Goal: Entertainment & Leisure: Consume media (video, audio)

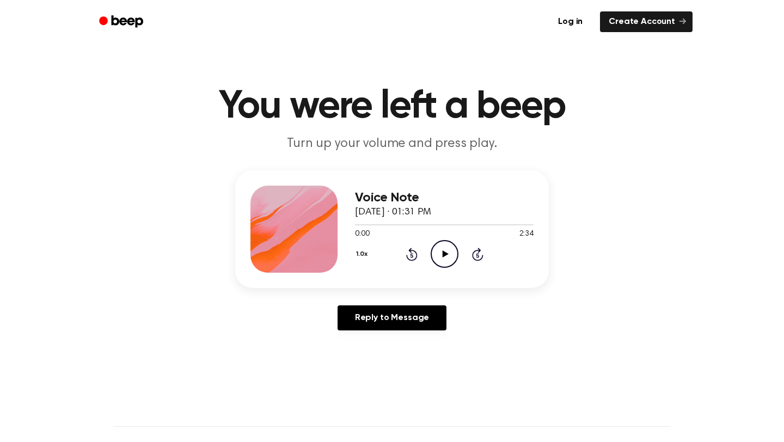
click at [427, 256] on icon "Play Audio" at bounding box center [445, 254] width 28 height 28
click at [427, 76] on main "You were left a beep Turn up your volume and press play. Voice Note [DATE] · 01…" at bounding box center [392, 335] width 784 height 671
click at [427, 78] on main "You were left a beep Turn up your volume and press play. Voice Note [DATE] · 01…" at bounding box center [392, 335] width 784 height 671
click at [427, 88] on h1 "You were left a beep" at bounding box center [391, 106] width 557 height 39
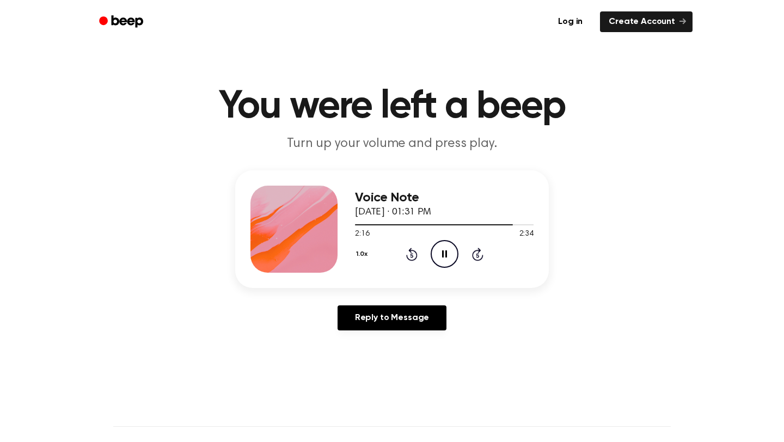
click at [427, 73] on main "You were left a beep Turn up your volume and press play. Voice Note [DATE] · 01…" at bounding box center [392, 335] width 784 height 671
click at [427, 65] on main "You were left a beep Turn up your volume and press play. Voice Note [DATE] · 01…" at bounding box center [392, 335] width 784 height 671
click at [427, 75] on main "You were left a beep Turn up your volume and press play. Voice Note [DATE] · 01…" at bounding box center [392, 335] width 784 height 671
click at [427, 46] on main "You were left a beep Turn up your volume and press play. Voice Note [DATE] · 01…" at bounding box center [392, 335] width 784 height 671
click at [427, 55] on main "You were left a beep Turn up your volume and press play. Voice Note [DATE] · 01…" at bounding box center [392, 335] width 784 height 671
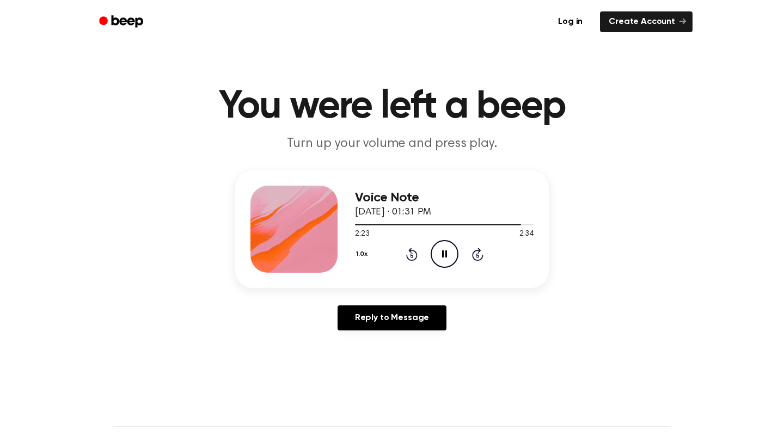
click at [427, 72] on main "You were left a beep Turn up your volume and press play. Voice Note [DATE] · 01…" at bounding box center [392, 335] width 784 height 671
click at [427, 62] on main "You were left a beep Turn up your volume and press play. Voice Note [DATE] · 01…" at bounding box center [392, 335] width 784 height 671
click at [427, 106] on h1 "You were left a beep" at bounding box center [391, 106] width 557 height 39
click at [427, 78] on main "You were left a beep Turn up your volume and press play. Voice Note [DATE] · 01…" at bounding box center [392, 335] width 784 height 671
click at [427, 67] on main "You were left a beep Turn up your volume and press play. Voice Note [DATE] · 01…" at bounding box center [392, 335] width 784 height 671
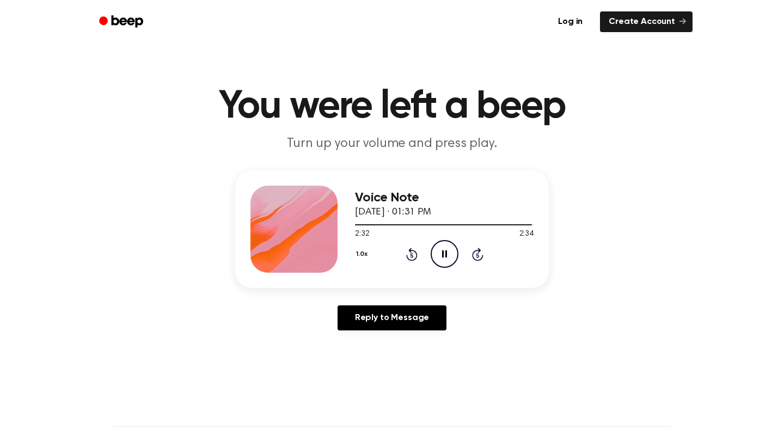
click at [427, 53] on main "You were left a beep Turn up your volume and press play. Voice Note [DATE] · 01…" at bounding box center [392, 335] width 784 height 671
click at [427, 84] on main "You were left a beep Turn up your volume and press play. Voice Note [DATE] · 01…" at bounding box center [392, 335] width 784 height 671
